Goal: Task Accomplishment & Management: Manage account settings

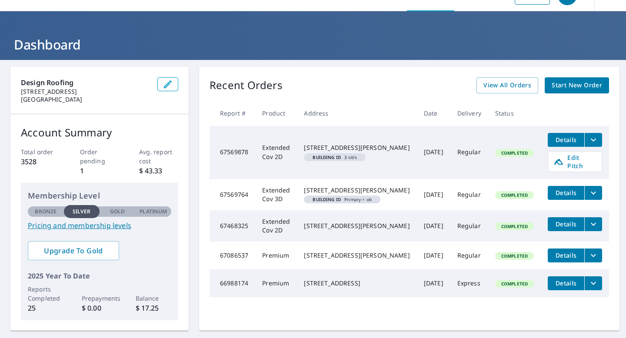
scroll to position [33, 0]
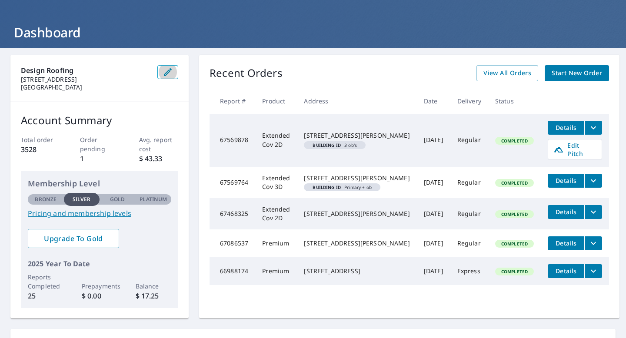
click at [172, 76] on icon "button" at bounding box center [168, 72] width 10 height 10
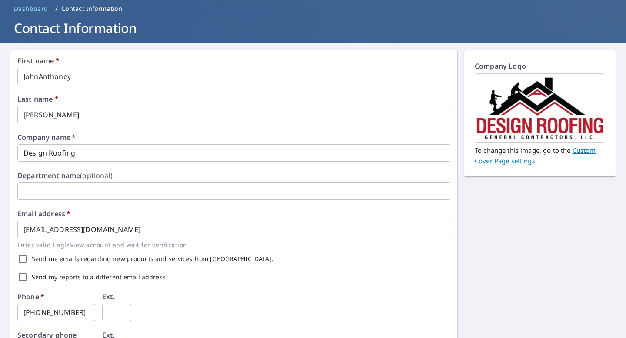
scroll to position [40, 0]
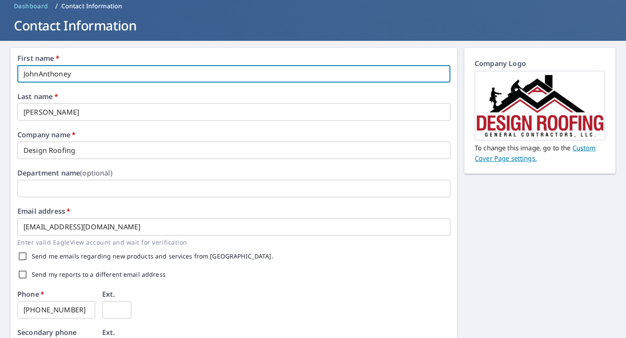
click at [67, 73] on input "JohnAnthoney" at bounding box center [233, 73] width 433 height 17
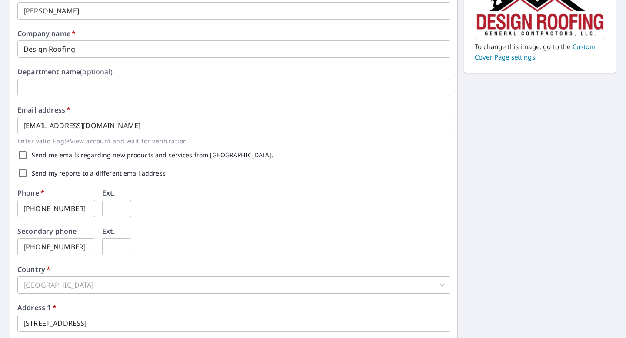
scroll to position [0, 0]
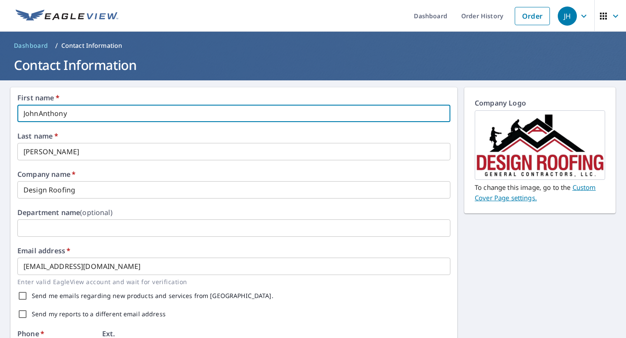
type input "JohnAnthony"
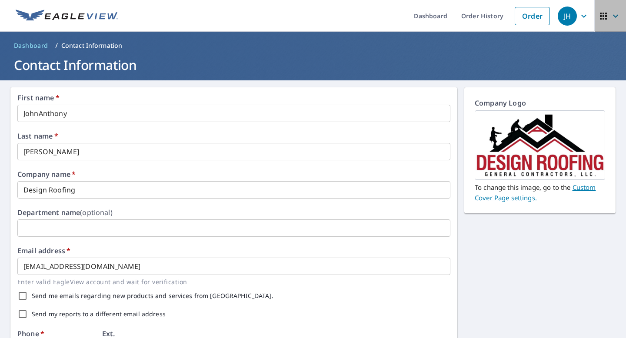
click at [605, 16] on icon "button" at bounding box center [603, 16] width 7 height 7
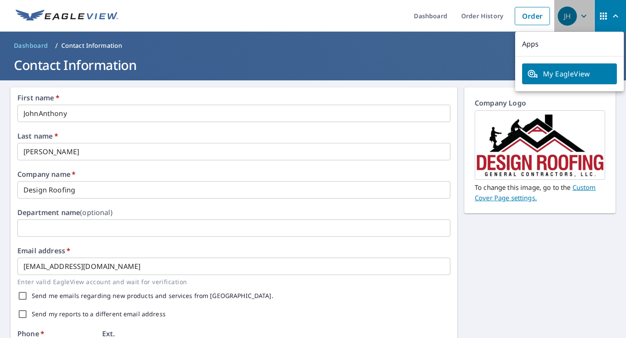
click at [576, 13] on div "JH" at bounding box center [567, 16] width 19 height 19
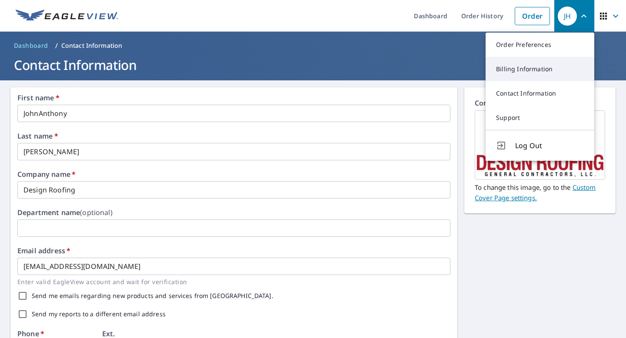
click at [557, 65] on link "Billing Information" at bounding box center [540, 69] width 109 height 24
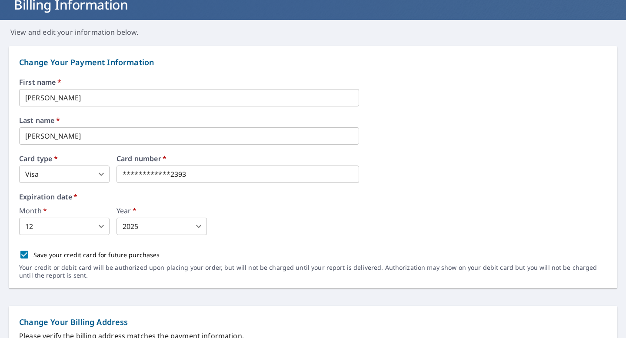
scroll to position [58, 0]
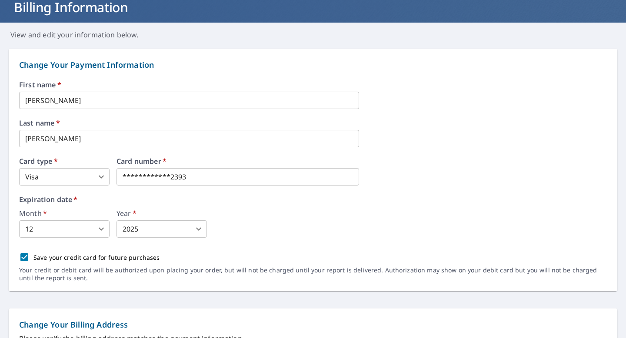
click at [86, 102] on input "[PERSON_NAME]" at bounding box center [189, 100] width 340 height 17
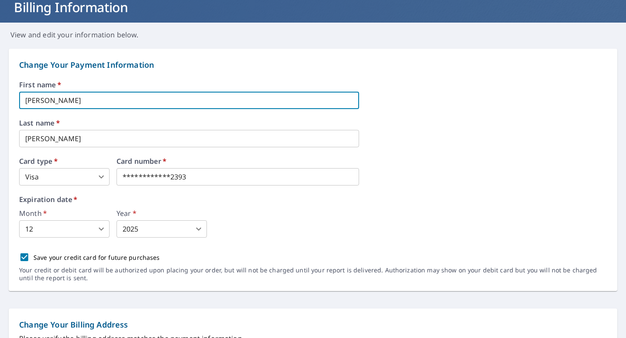
click at [86, 102] on input "[PERSON_NAME]" at bounding box center [189, 100] width 340 height 17
type input "[PERSON_NAME]"
click at [30, 150] on div "First name   * [PERSON_NAME] ​ Last name   * [PERSON_NAME] ​ Card type   * Visa…" at bounding box center [313, 186] width 588 height 210
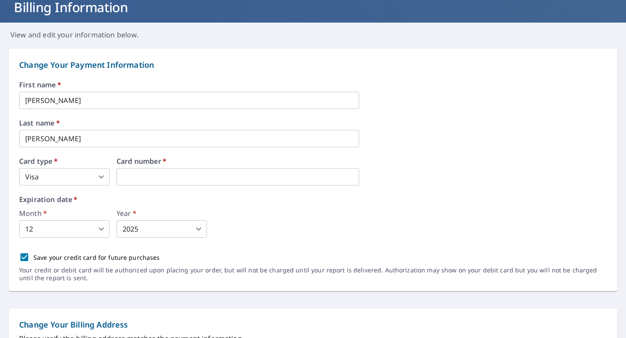
click at [30, 150] on div "First name   * [PERSON_NAME] ​ Last name   * [PERSON_NAME] ​ Card type   * Visa…" at bounding box center [313, 186] width 588 height 210
click at [37, 140] on input "[PERSON_NAME]" at bounding box center [189, 138] width 340 height 17
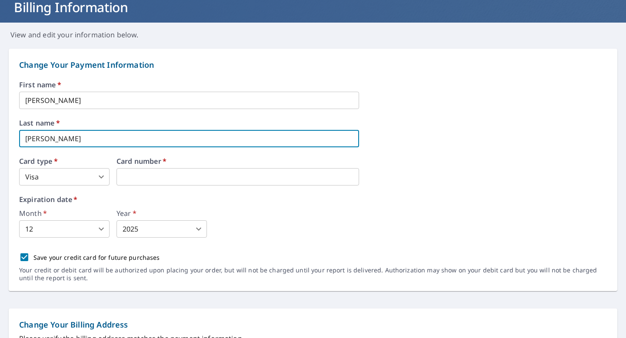
click at [37, 140] on input "[PERSON_NAME]" at bounding box center [189, 138] width 340 height 17
type input "[PERSON_NAME]"
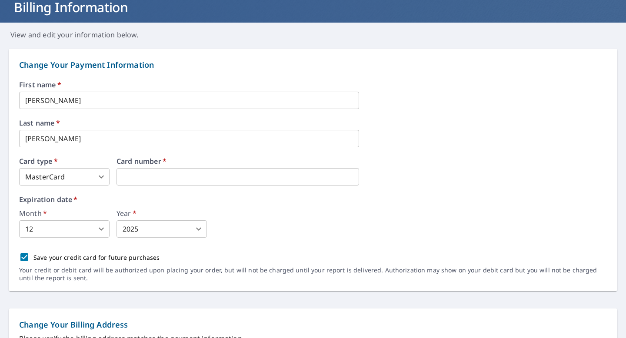
click at [95, 187] on div "First name   * [PERSON_NAME] A ​ Last name   * [PERSON_NAME] ​ Card type   * Ma…" at bounding box center [313, 186] width 588 height 210
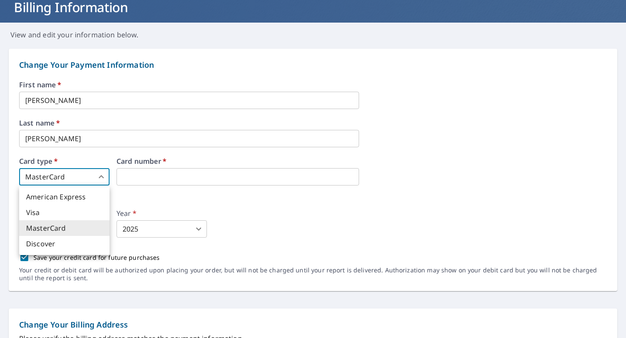
click at [96, 180] on body "JH JH Dashboard Order History Order JH Dashboard / Billing Information Billing …" at bounding box center [313, 169] width 626 height 338
click at [76, 217] on li "Visa" at bounding box center [64, 213] width 90 height 16
type input "2"
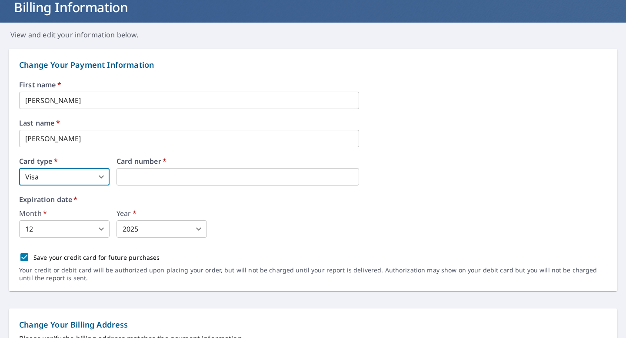
click at [72, 232] on body "JH JH Dashboard Order History Order JH Dashboard / Billing Information Billing …" at bounding box center [313, 169] width 626 height 338
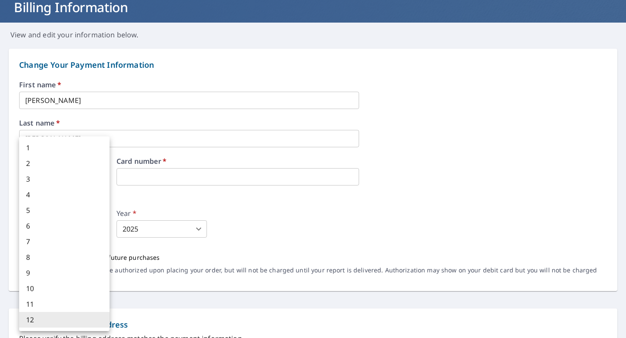
click at [76, 203] on li "5" at bounding box center [64, 211] width 90 height 16
type input "5"
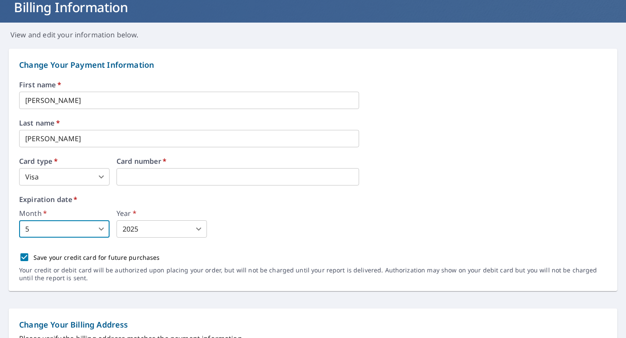
click at [132, 220] on div "Year   * 2025 2025 ​" at bounding box center [161, 224] width 90 height 28
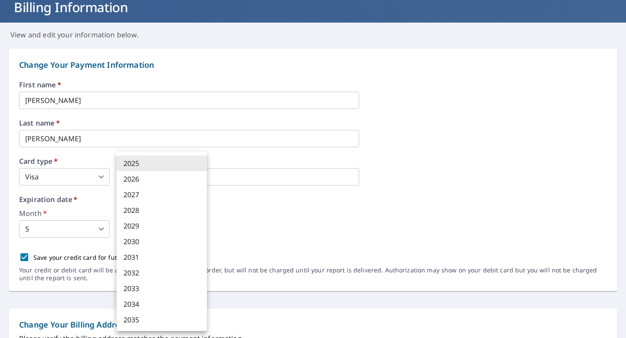
click at [135, 226] on body "JH JH Dashboard Order History Order JH Dashboard / Billing Information Billing …" at bounding box center [313, 169] width 626 height 338
click at [145, 219] on li "2029" at bounding box center [161, 226] width 90 height 16
type input "2029"
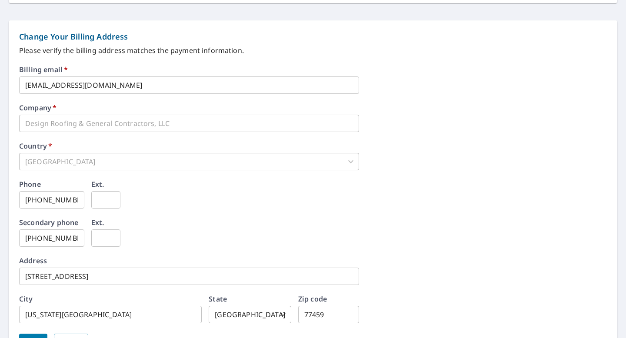
scroll to position [399, 0]
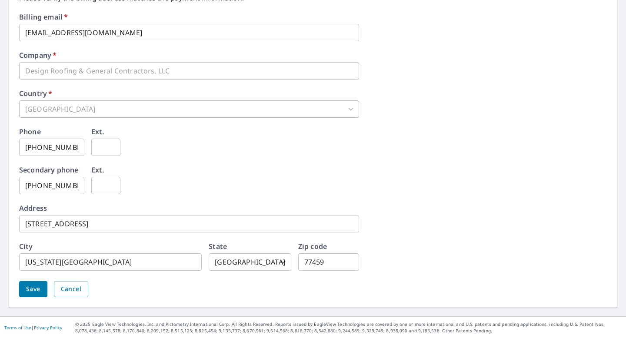
click at [38, 289] on span "Save" at bounding box center [33, 289] width 14 height 11
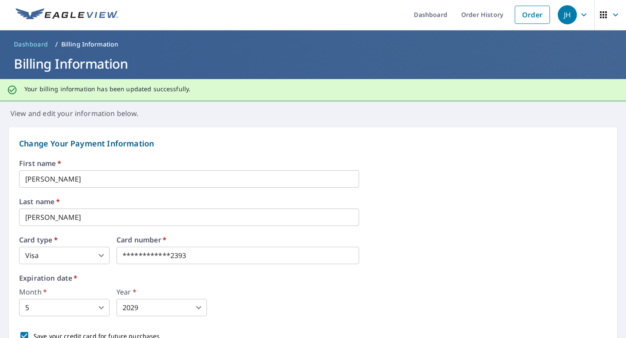
scroll to position [0, 0]
